Goal: Find contact information: Find contact information

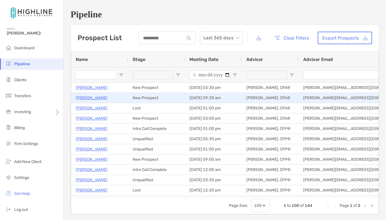
click at [86, 99] on p "[PERSON_NAME]" at bounding box center [92, 97] width 32 height 7
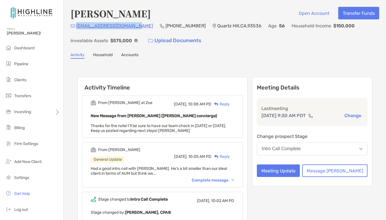
drag, startPoint x: 144, startPoint y: 27, endPoint x: 77, endPoint y: 26, distance: 66.1
click at [77, 26] on div "[EMAIL_ADDRESS][DOMAIN_NAME] (805) 208-[GEOGRAPHIC_DATA] Age [DEMOGRAPHIC_DATA]…" at bounding box center [225, 34] width 309 height 24
copy p "[EMAIL_ADDRESS][DOMAIN_NAME]"
